Goal: Transaction & Acquisition: Purchase product/service

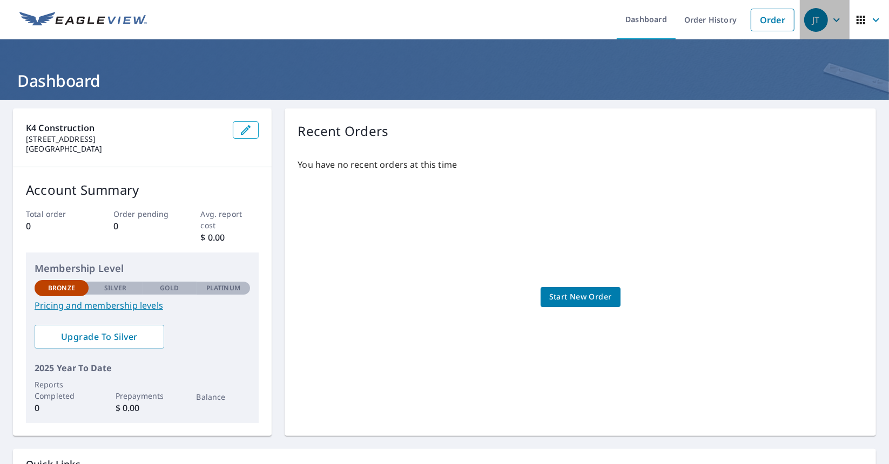
click at [830, 17] on icon "button" at bounding box center [836, 20] width 13 height 13
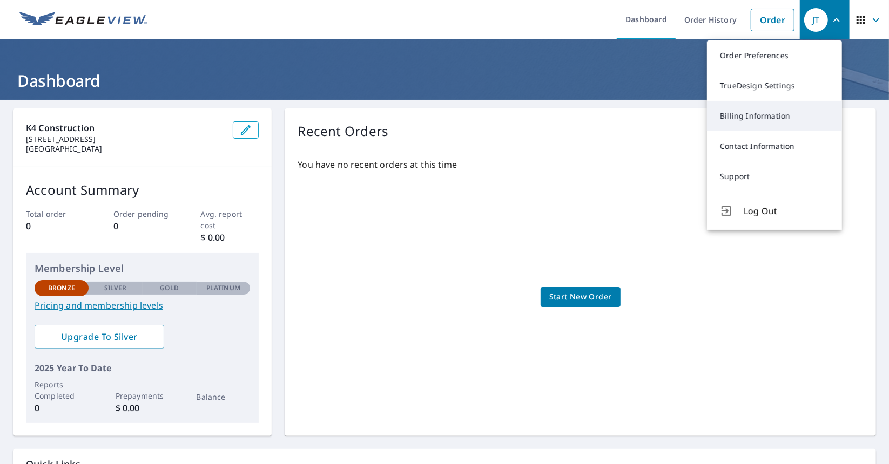
click at [760, 114] on link "Billing Information" at bounding box center [774, 116] width 135 height 30
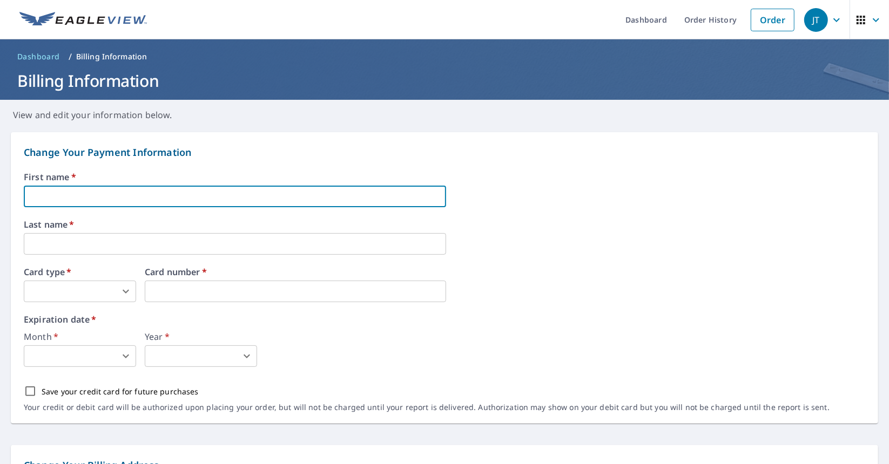
click at [111, 197] on input "text" at bounding box center [235, 197] width 422 height 22
type input "[PERSON_NAME]"
click at [64, 289] on body "JT JT Dashboard Order History Order JT Dashboard / Billing Information Billing …" at bounding box center [444, 232] width 889 height 464
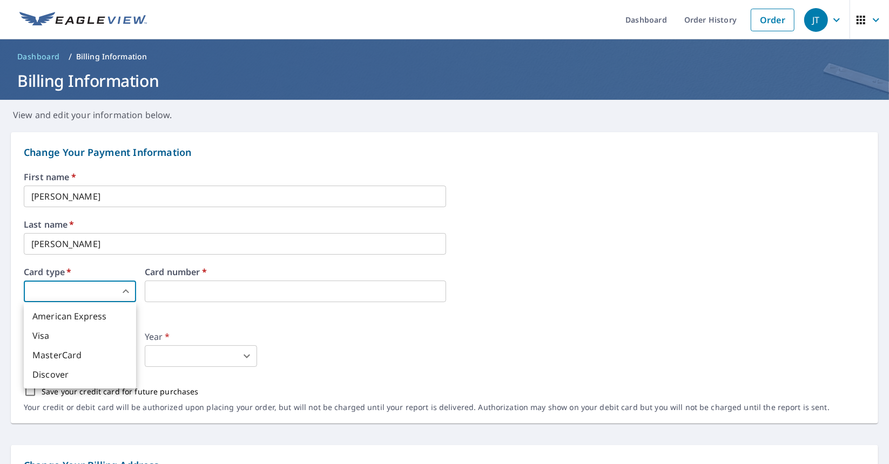
click at [72, 338] on li "Visa" at bounding box center [80, 335] width 112 height 19
type input "2"
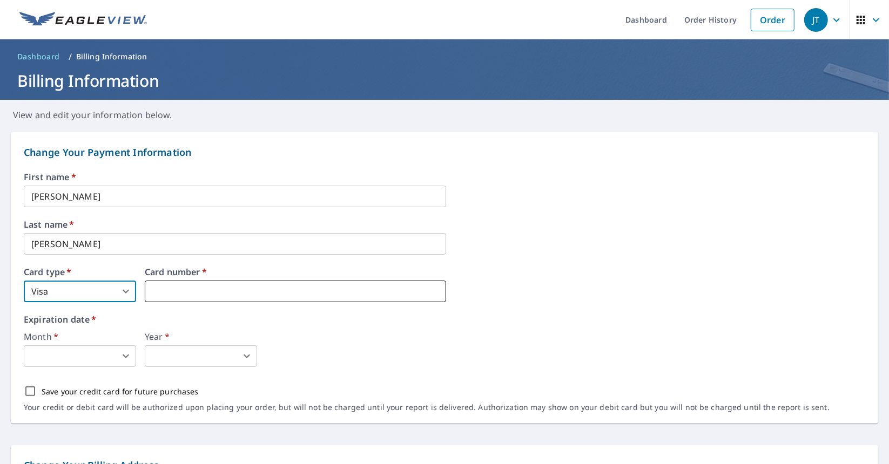
click at [180, 280] on div "Card number   *" at bounding box center [295, 285] width 301 height 35
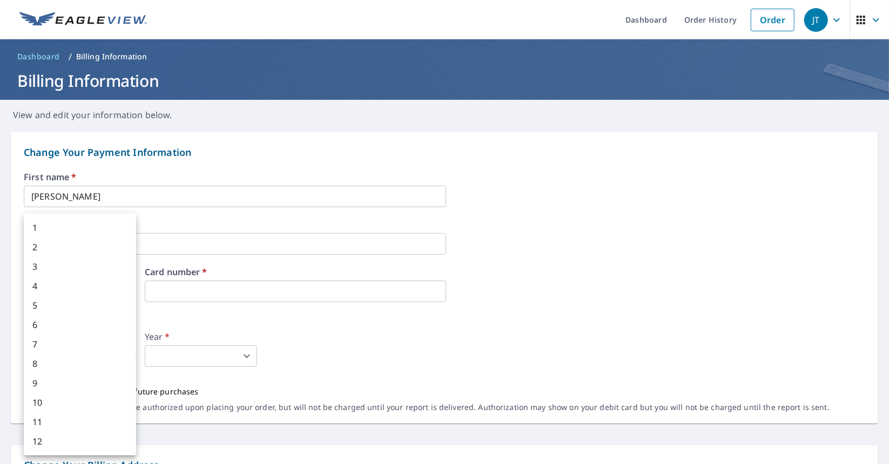
click at [69, 352] on body "JT JT Dashboard Order History Order JT Dashboard / Billing Information Billing …" at bounding box center [444, 232] width 889 height 464
click at [68, 272] on li "3" at bounding box center [80, 266] width 112 height 19
type input "3"
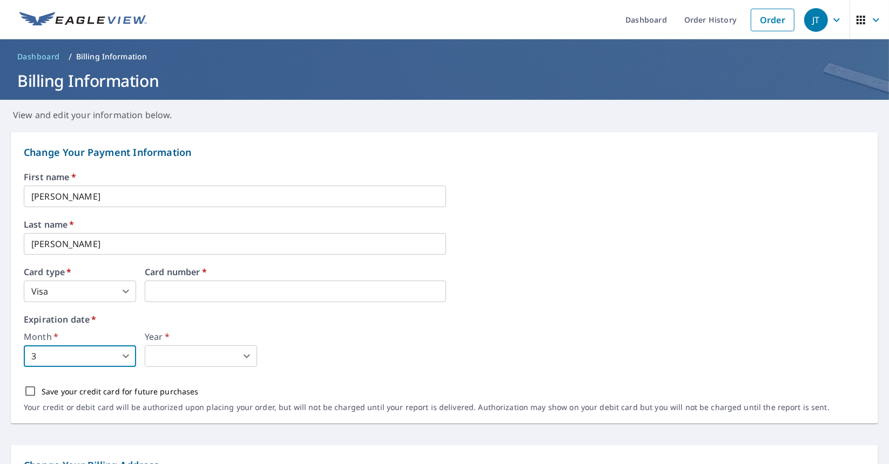
click at [176, 356] on body "JT JT Dashboard Order History Order JT Dashboard / Billing Information Billing …" at bounding box center [444, 232] width 889 height 464
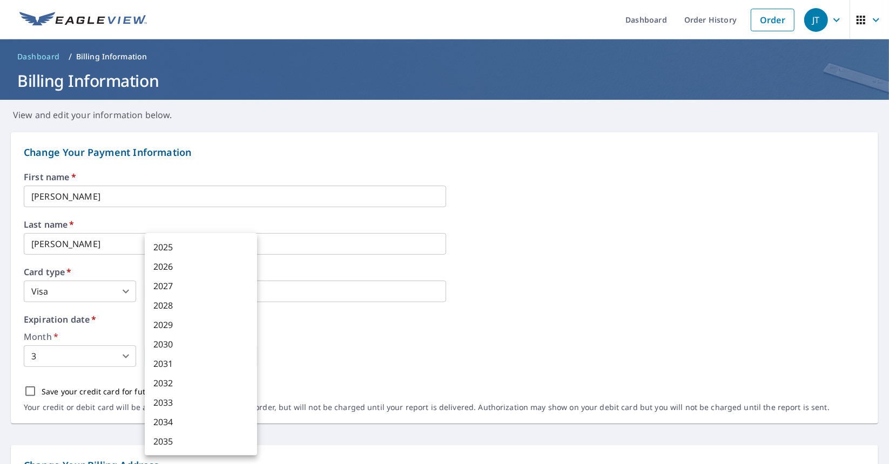
click at [181, 320] on li "2029" at bounding box center [201, 324] width 112 height 19
type input "2029"
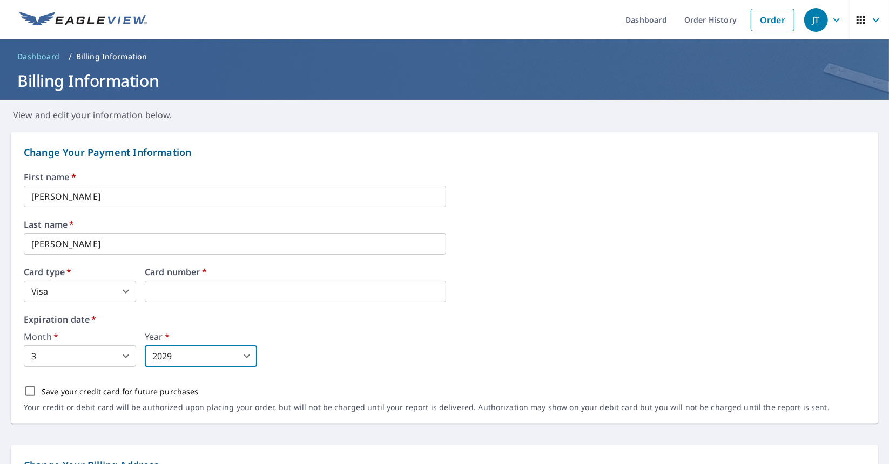
click at [39, 392] on input "Save your credit card for future purchases" at bounding box center [30, 391] width 23 height 23
checkbox input "true"
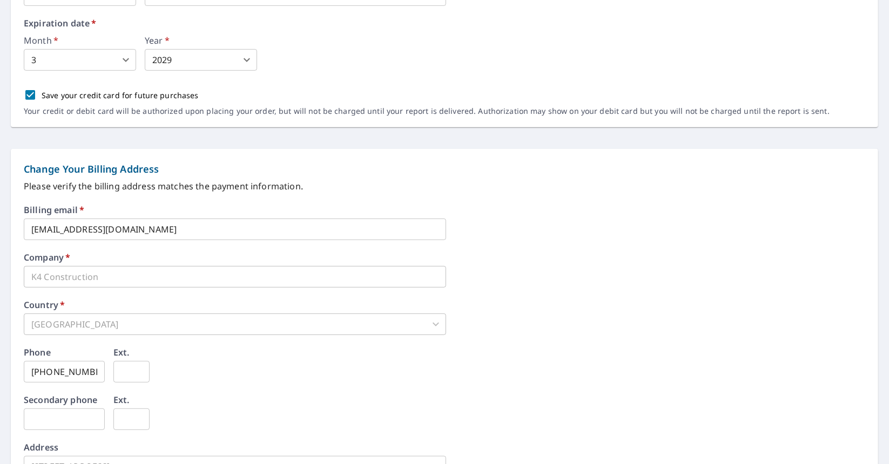
scroll to position [324, 0]
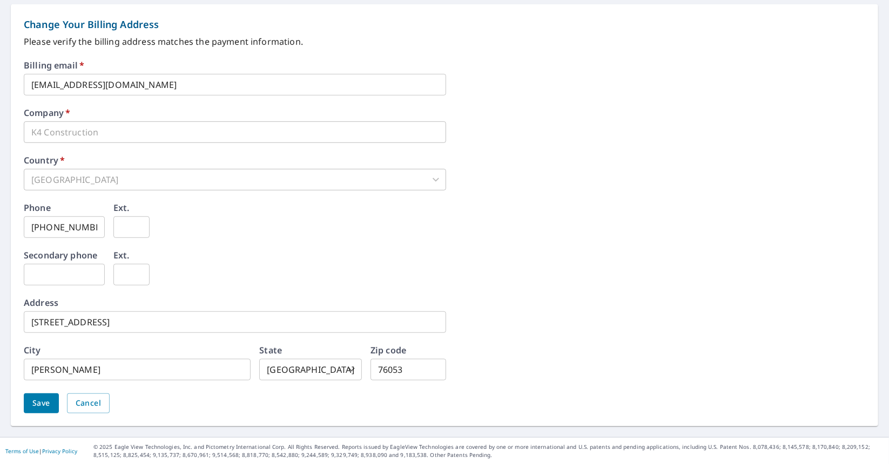
click at [30, 410] on button "Save" at bounding box center [41, 404] width 35 height 20
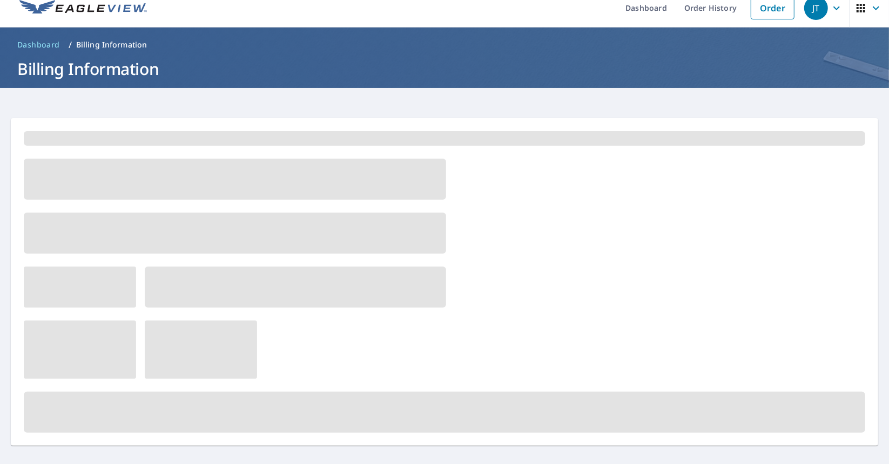
scroll to position [0, 0]
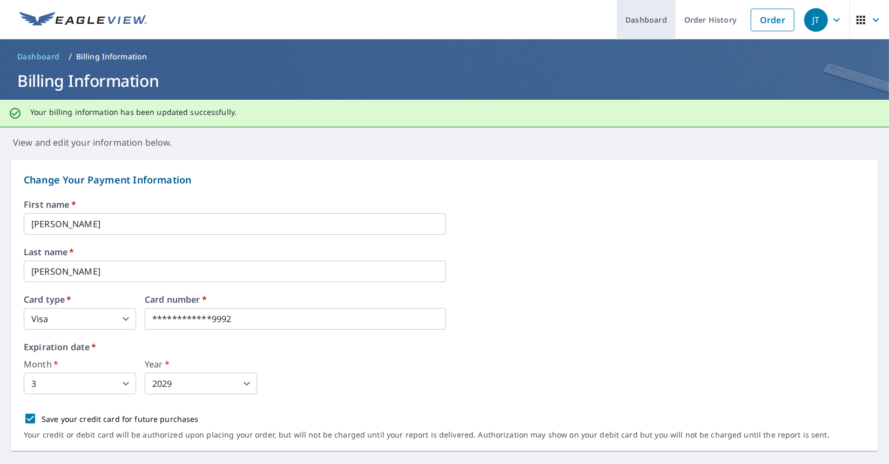
click at [646, 14] on link "Dashboard" at bounding box center [646, 19] width 59 height 39
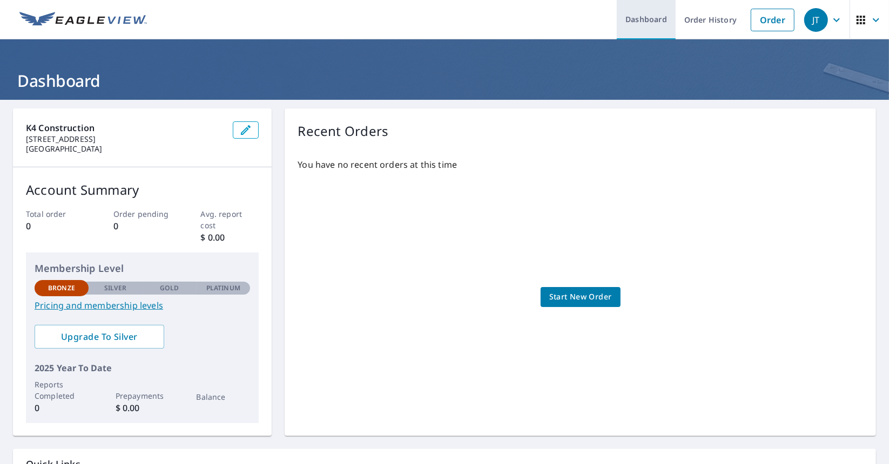
click at [646, 19] on link "Dashboard" at bounding box center [646, 19] width 59 height 39
click at [640, 26] on link "Dashboard" at bounding box center [646, 19] width 59 height 39
click at [562, 293] on span "Start New Order" at bounding box center [580, 298] width 63 height 14
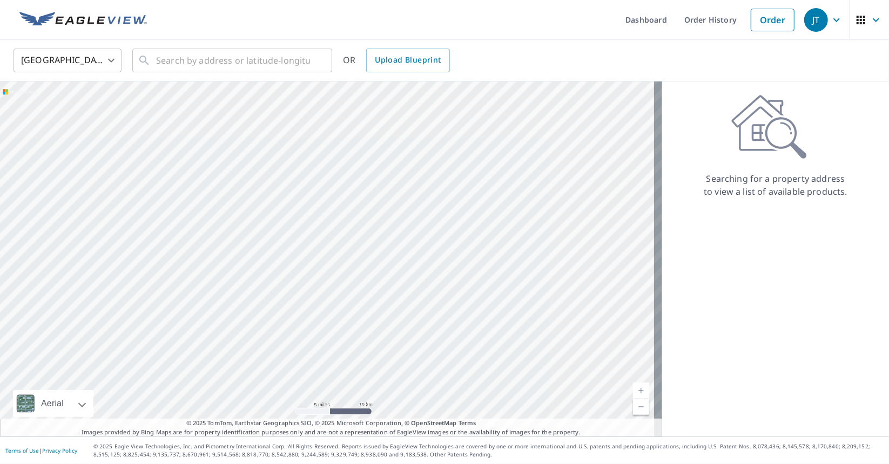
drag, startPoint x: 329, startPoint y: 138, endPoint x: 329, endPoint y: 320, distance: 182.5
click at [328, 361] on div at bounding box center [331, 259] width 662 height 355
drag, startPoint x: 367, startPoint y: 125, endPoint x: 363, endPoint y: 228, distance: 103.2
click at [363, 228] on div at bounding box center [331, 259] width 662 height 355
drag, startPoint x: 220, startPoint y: 167, endPoint x: 424, endPoint y: 91, distance: 217.4
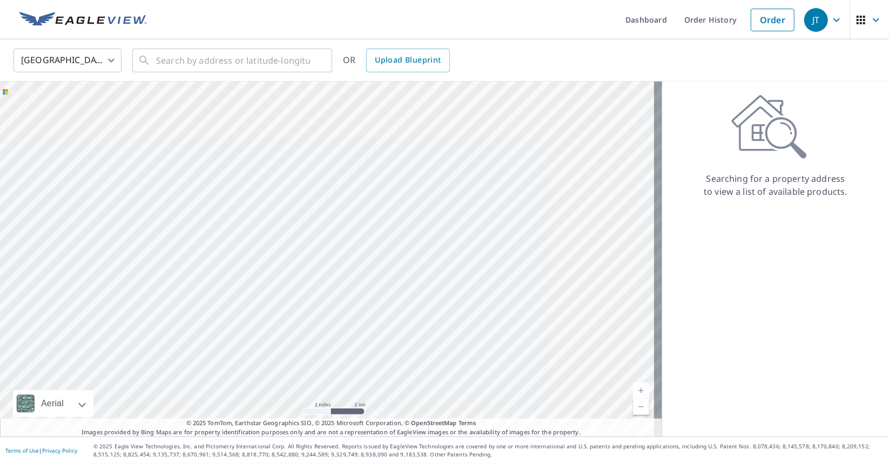
click at [424, 91] on div at bounding box center [331, 259] width 662 height 355
drag, startPoint x: 306, startPoint y: 278, endPoint x: 344, endPoint y: 303, distance: 45.7
click at [343, 307] on div at bounding box center [331, 259] width 662 height 355
drag, startPoint x: 228, startPoint y: 156, endPoint x: 313, endPoint y: 261, distance: 135.5
click at [313, 261] on div at bounding box center [331, 259] width 662 height 355
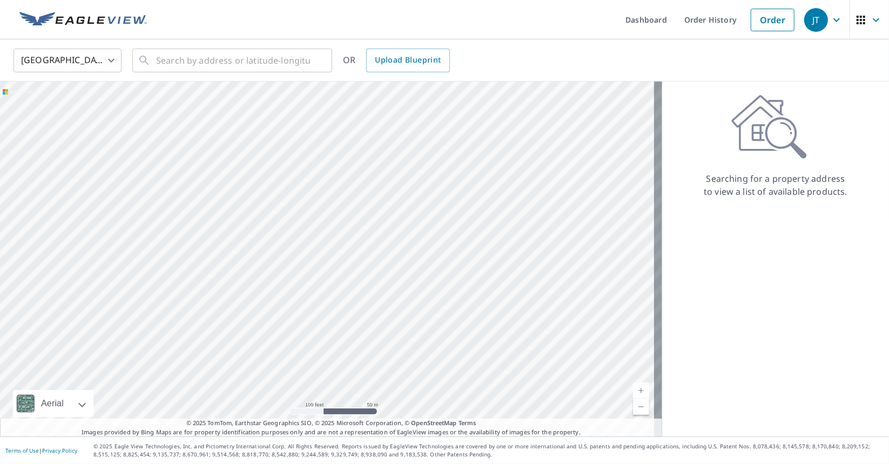
drag, startPoint x: 326, startPoint y: 289, endPoint x: 334, endPoint y: 254, distance: 35.9
click at [334, 254] on div at bounding box center [331, 259] width 662 height 355
drag, startPoint x: 348, startPoint y: 282, endPoint x: 348, endPoint y: 274, distance: 7.6
click at [348, 274] on div at bounding box center [331, 259] width 662 height 355
click at [341, 281] on div at bounding box center [331, 259] width 662 height 355
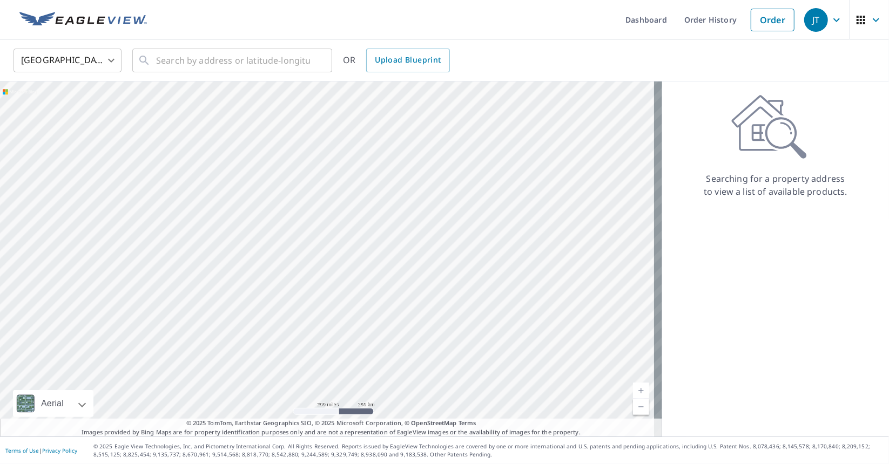
click at [341, 281] on div at bounding box center [331, 259] width 662 height 355
click at [168, 58] on input "text" at bounding box center [233, 60] width 154 height 30
click at [248, 60] on input "text" at bounding box center [233, 60] width 154 height 30
paste input "[STREET_ADDRESS]"
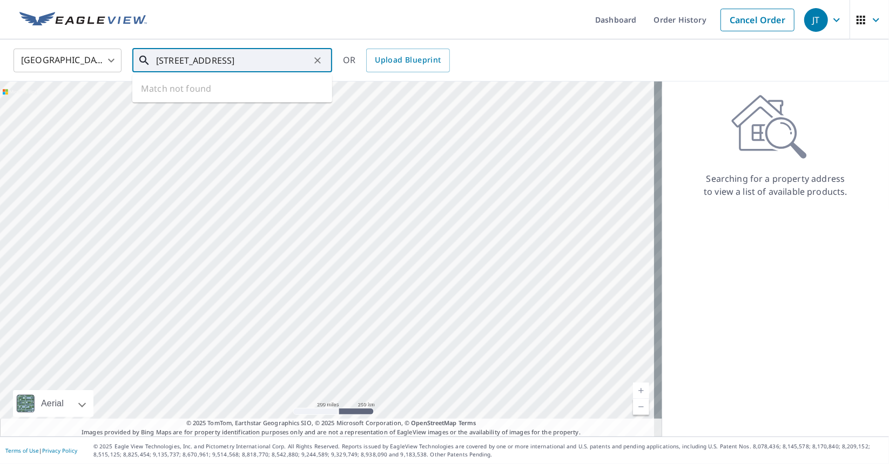
scroll to position [0, 35]
type input "[STREET_ADDRESS]"
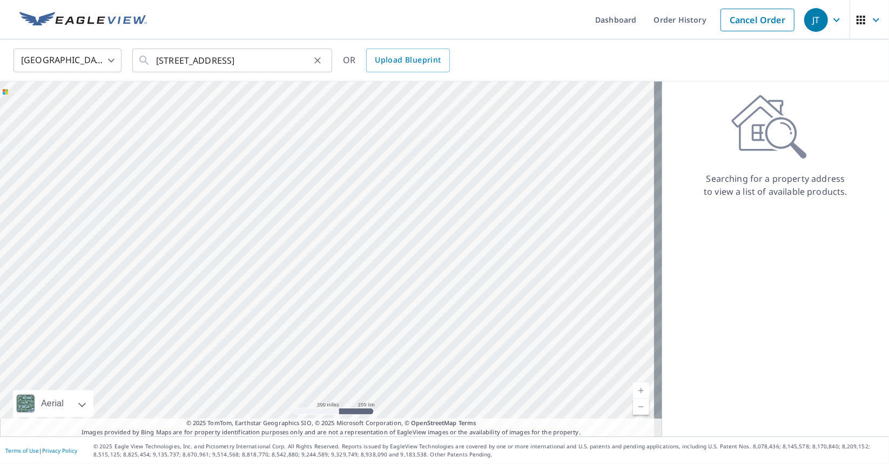
scroll to position [0, 0]
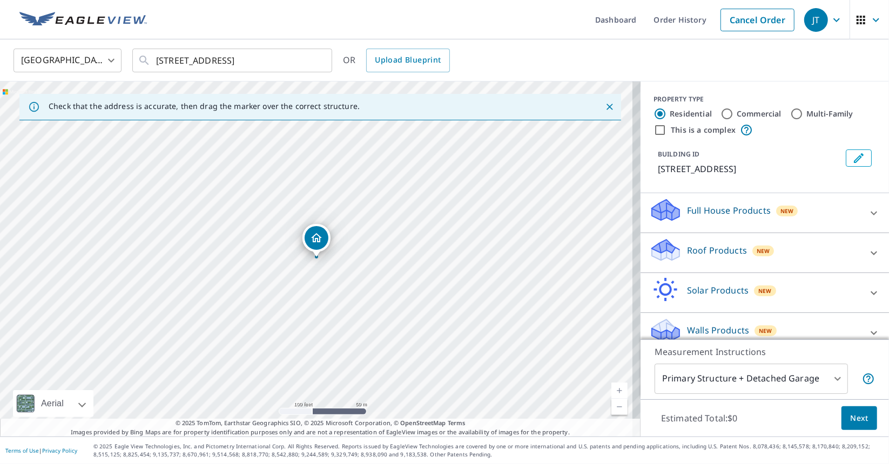
click at [790, 114] on input "Multi-Family" at bounding box center [796, 113] width 13 height 13
radio input "true"
type input "2"
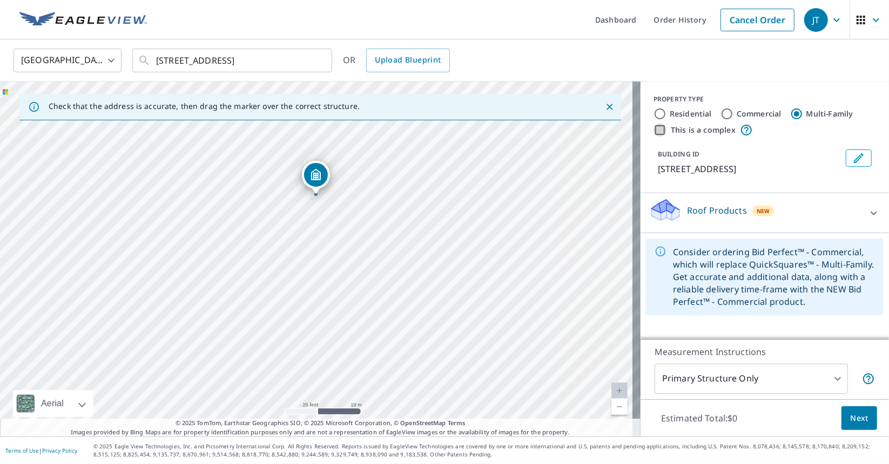
click at [653, 125] on input "This is a complex" at bounding box center [659, 130] width 13 height 13
checkbox input "true"
radio input "true"
type input "4"
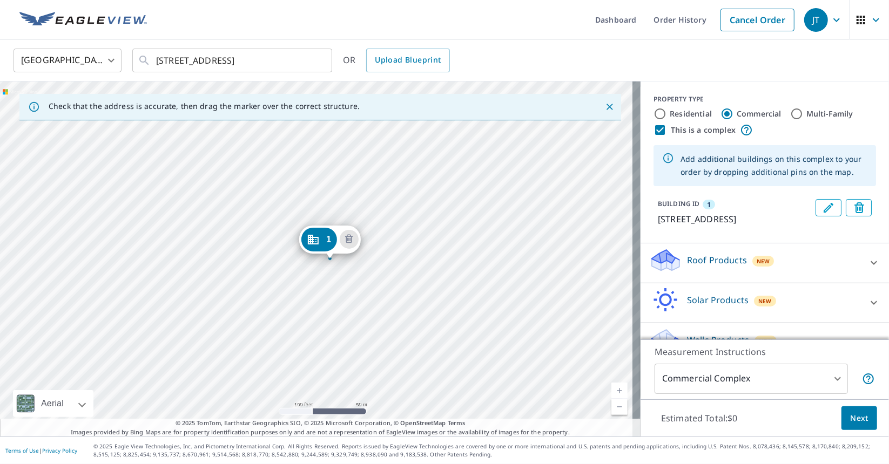
drag, startPoint x: 302, startPoint y: 283, endPoint x: 325, endPoint y: 296, distance: 25.9
click at [325, 296] on div "1 [STREET_ADDRESS]" at bounding box center [320, 259] width 640 height 355
click at [824, 279] on div "Roof Products New" at bounding box center [755, 263] width 212 height 31
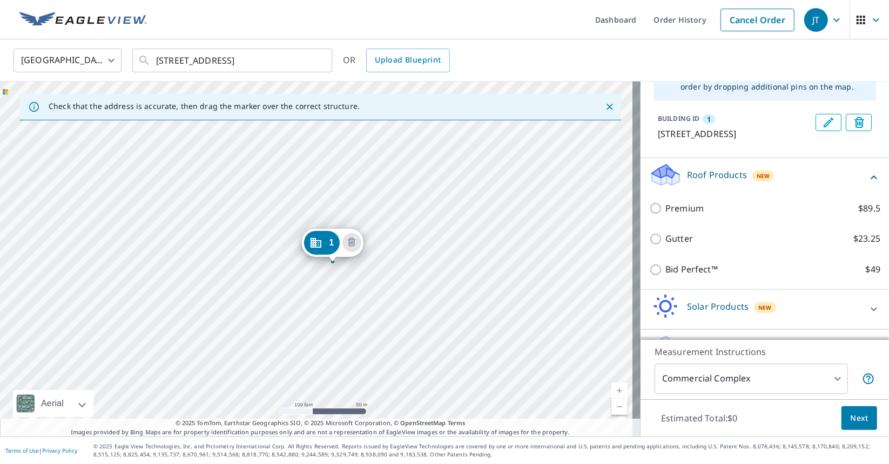
scroll to position [108, 0]
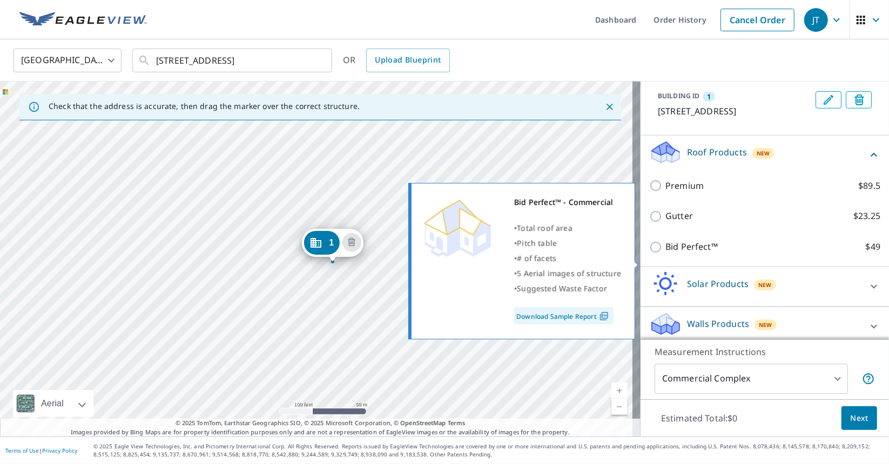
click at [649, 254] on input "Bid Perfect™ $49" at bounding box center [657, 247] width 16 height 13
checkbox input "true"
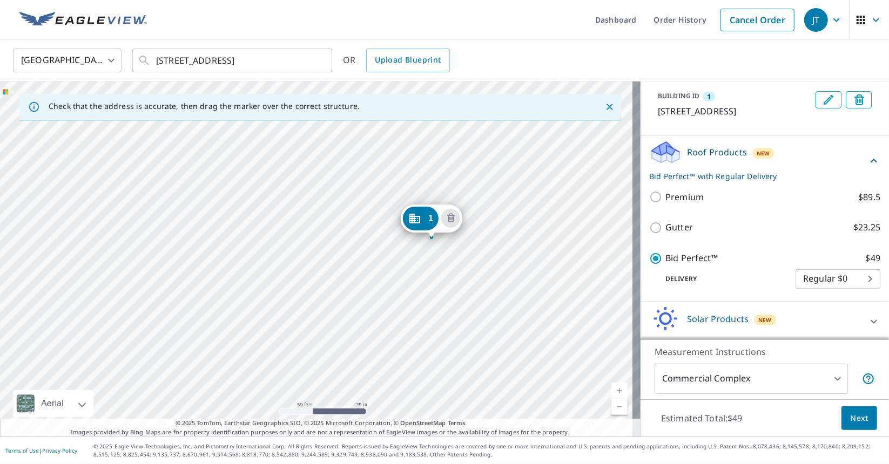
drag, startPoint x: 200, startPoint y: 273, endPoint x: 338, endPoint y: 262, distance: 138.7
click at [338, 262] on div "1 [STREET_ADDRESS]" at bounding box center [320, 259] width 640 height 355
click at [147, 228] on div "1 [STREET_ADDRESS]" at bounding box center [320, 259] width 640 height 355
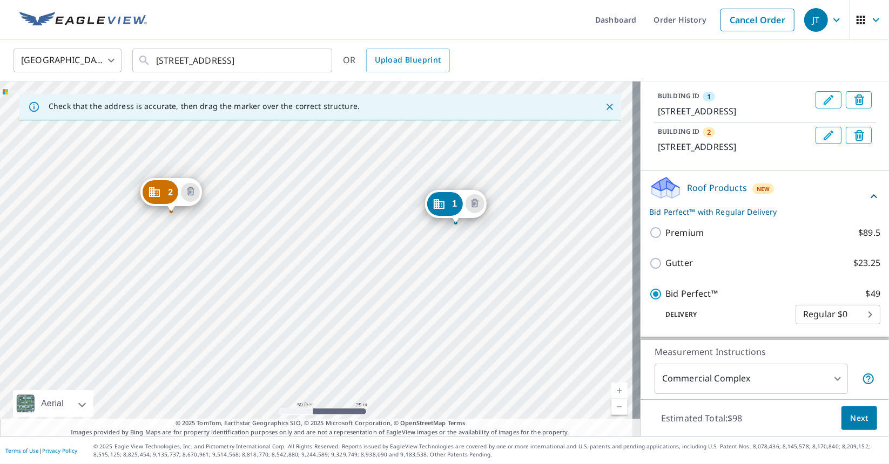
drag, startPoint x: 170, startPoint y: 237, endPoint x: 309, endPoint y: 203, distance: 143.4
click at [309, 203] on div "2 [STREET_ADDRESS] 1 [STREET_ADDRESS]" at bounding box center [320, 259] width 640 height 355
click at [192, 193] on icon "Delete building 2" at bounding box center [190, 192] width 13 height 13
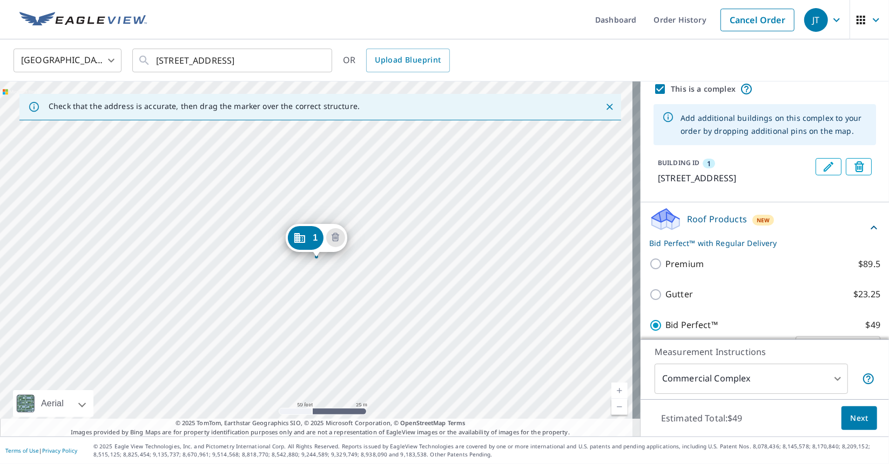
scroll to position [0, 0]
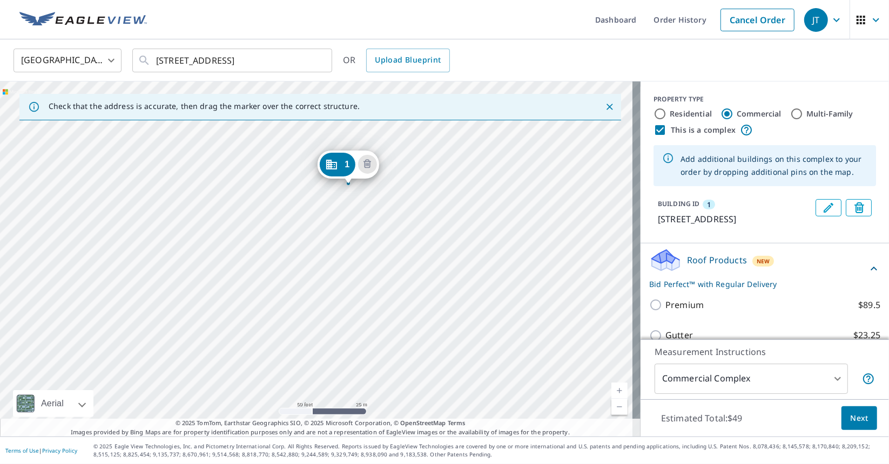
drag, startPoint x: 212, startPoint y: 314, endPoint x: 243, endPoint y: 248, distance: 73.0
click at [243, 248] on div "1 [STREET_ADDRESS]" at bounding box center [320, 259] width 640 height 355
click at [238, 327] on div "1 [STREET_ADDRESS]" at bounding box center [320, 259] width 640 height 355
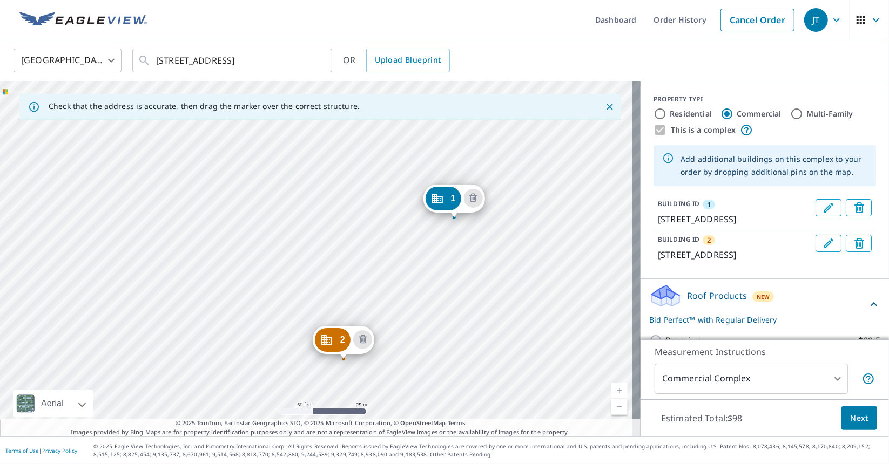
drag, startPoint x: 204, startPoint y: 274, endPoint x: 332, endPoint y: 255, distance: 129.8
click at [346, 241] on div "2 [STREET_ADDRESS] 1 [STREET_ADDRESS]" at bounding box center [320, 259] width 640 height 355
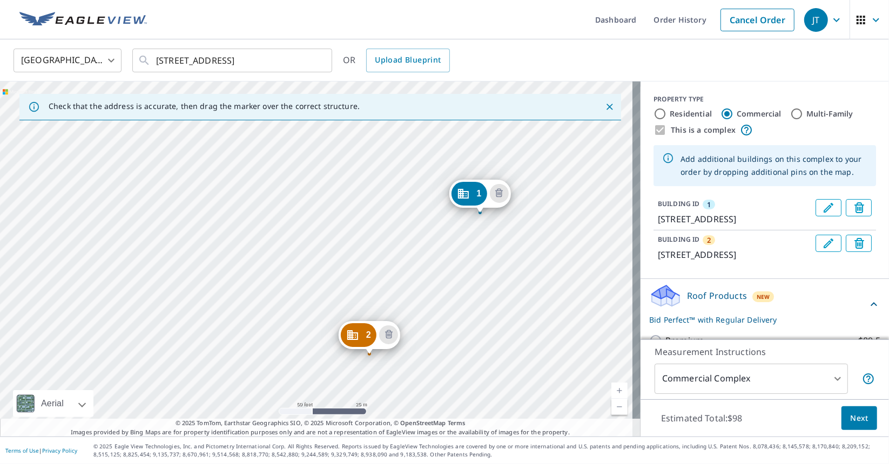
click at [230, 350] on div "2 [STREET_ADDRESS] 1 [STREET_ADDRESS]" at bounding box center [320, 259] width 640 height 355
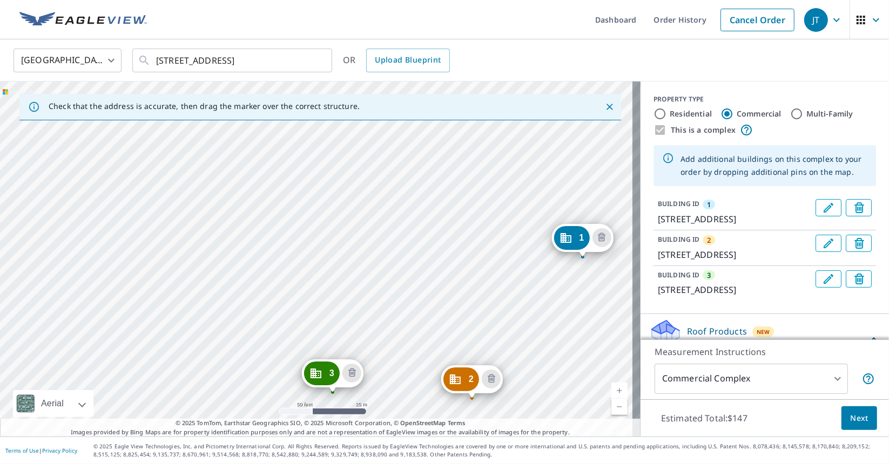
drag, startPoint x: 376, startPoint y: 229, endPoint x: 455, endPoint y: 228, distance: 78.8
click at [455, 228] on div "2 [STREET_ADDRESS] 3 [STREET_ADDRESS] 1 [STREET_ADDRESS]" at bounding box center [320, 259] width 640 height 355
click at [295, 226] on div "2 [STREET_ADDRESS] 3 [STREET_ADDRESS] 1 [STREET_ADDRESS]" at bounding box center [320, 259] width 640 height 355
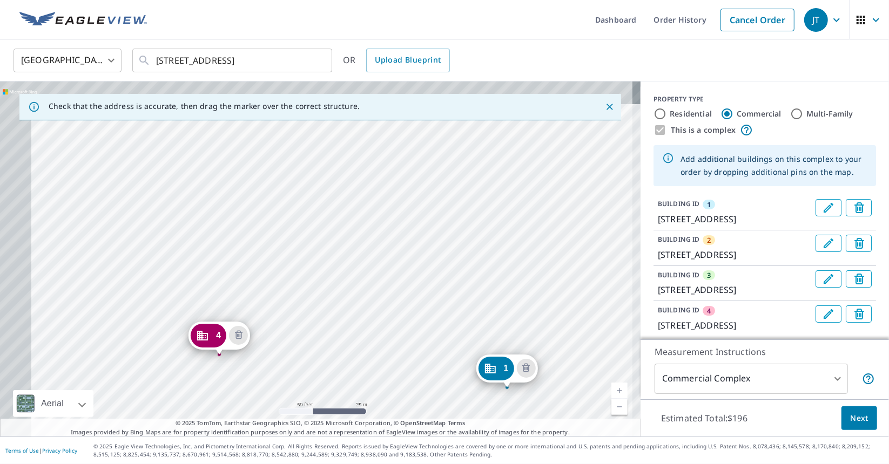
drag, startPoint x: 189, startPoint y: 183, endPoint x: 396, endPoint y: 332, distance: 255.1
click at [396, 332] on div "2 [STREET_ADDRESS] 3 [STREET_ADDRESS] 4 [STREET_ADDRESS] 1 [STREET_ADDRESS]" at bounding box center [320, 259] width 640 height 355
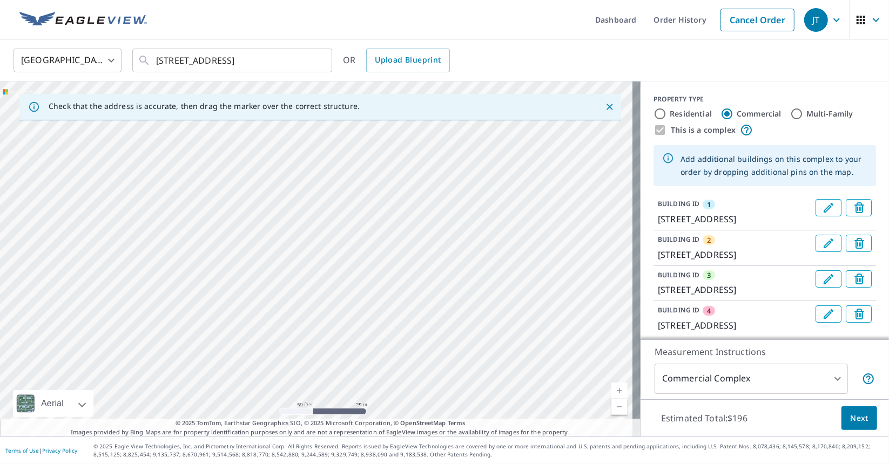
drag, startPoint x: 268, startPoint y: 222, endPoint x: 301, endPoint y: 336, distance: 119.3
click at [301, 336] on div "2 [STREET_ADDRESS] 3 [STREET_ADDRESS] 4 [STREET_ADDRESS] 1 [STREET_ADDRESS]" at bounding box center [320, 259] width 640 height 355
drag, startPoint x: 361, startPoint y: 164, endPoint x: 362, endPoint y: 334, distance: 169.6
click at [362, 335] on div "2 [STREET_ADDRESS] 3 [STREET_ADDRESS] 4 [STREET_ADDRESS] 1 [STREET_ADDRESS]" at bounding box center [320, 259] width 640 height 355
drag, startPoint x: 520, startPoint y: 276, endPoint x: 458, endPoint y: 231, distance: 76.0
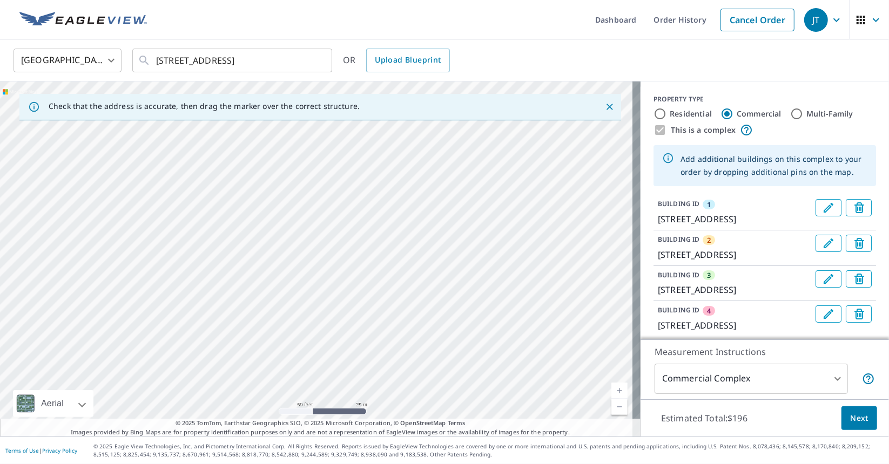
click at [458, 231] on div "2 [STREET_ADDRESS] 3 [STREET_ADDRESS] 4 [STREET_ADDRESS] 1 [STREET_ADDRESS]" at bounding box center [320, 259] width 640 height 355
drag, startPoint x: 452, startPoint y: 286, endPoint x: 261, endPoint y: 251, distance: 193.8
click at [261, 251] on div "2 [STREET_ADDRESS] 3 [STREET_ADDRESS] 4 [STREET_ADDRESS] 1 [STREET_ADDRESS]" at bounding box center [320, 259] width 640 height 355
drag, startPoint x: 437, startPoint y: 234, endPoint x: 372, endPoint y: 341, distance: 125.3
click at [372, 341] on div "2 [STREET_ADDRESS] 3 [STREET_ADDRESS] 4 [STREET_ADDRESS] 1 [STREET_ADDRESS]" at bounding box center [320, 259] width 640 height 355
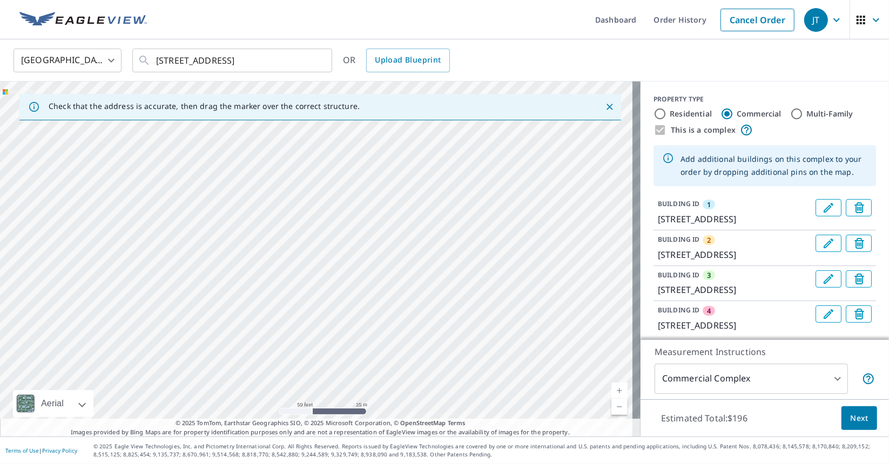
drag, startPoint x: 284, startPoint y: 307, endPoint x: 477, endPoint y: 174, distance: 234.3
click at [484, 160] on div "2 [STREET_ADDRESS] 3 [STREET_ADDRESS] 4 [STREET_ADDRESS] 1 [STREET_ADDRESS]" at bounding box center [320, 259] width 640 height 355
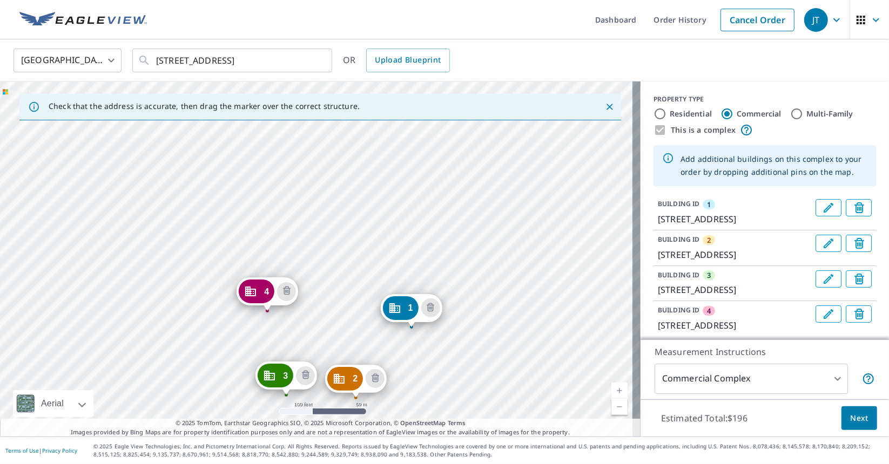
drag, startPoint x: 357, startPoint y: 315, endPoint x: 361, endPoint y: 191, distance: 124.3
click at [361, 191] on div "2 [STREET_ADDRESS] 3 [STREET_ADDRESS] 4 [STREET_ADDRESS] 1 [STREET_ADDRESS]" at bounding box center [320, 259] width 640 height 355
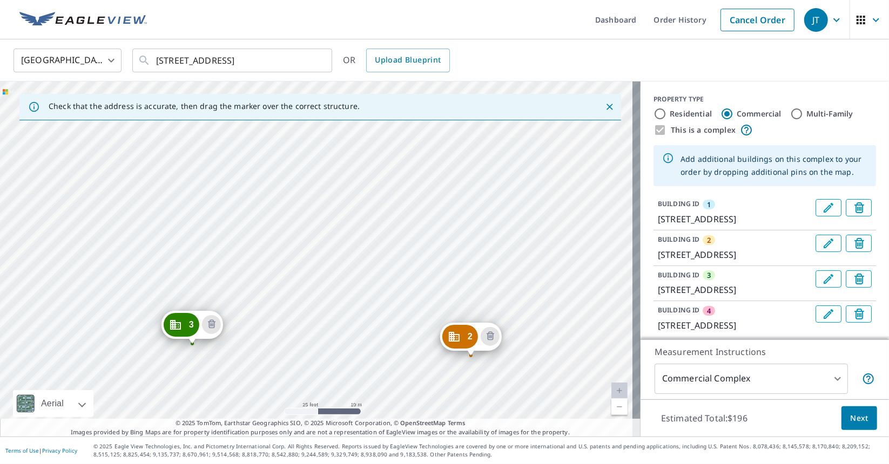
drag, startPoint x: 335, startPoint y: 335, endPoint x: 336, endPoint y: 168, distance: 167.4
click at [336, 168] on div "2 [STREET_ADDRESS] 3 [STREET_ADDRESS] 4 [STREET_ADDRESS] 1 [STREET_ADDRESS]" at bounding box center [320, 259] width 640 height 355
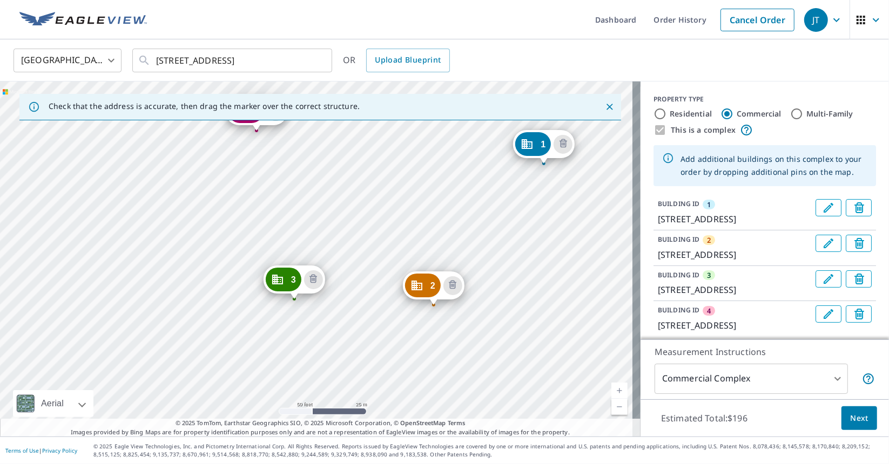
click at [606, 107] on icon "Close" at bounding box center [609, 107] width 6 height 6
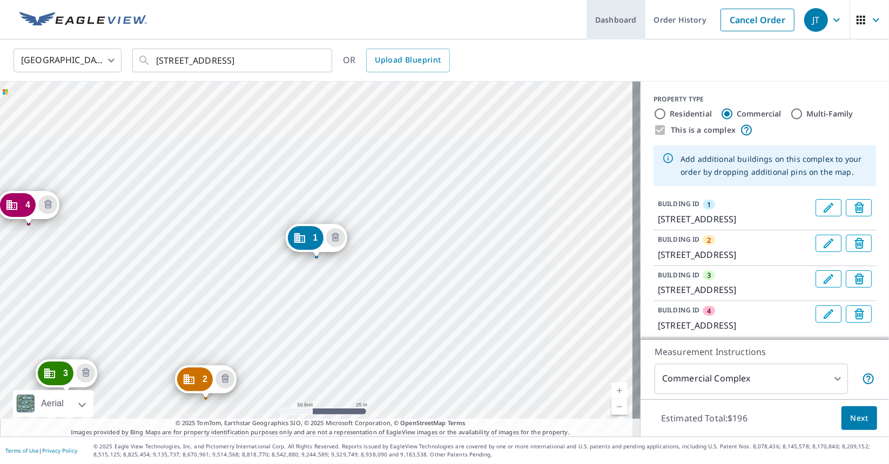
click at [615, 5] on link "Dashboard" at bounding box center [615, 19] width 59 height 39
